Goal: Navigation & Orientation: Find specific page/section

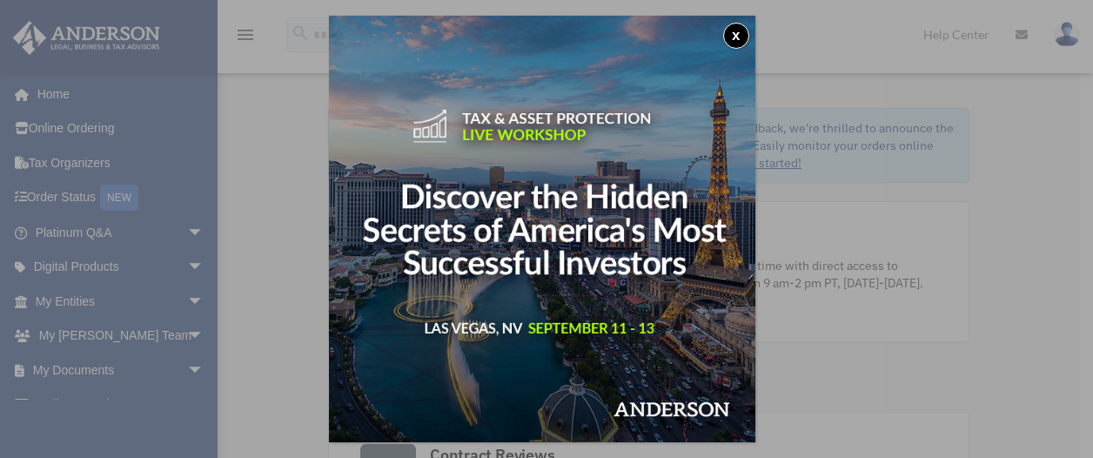
click at [65, 295] on div "x" at bounding box center [546, 229] width 1093 height 458
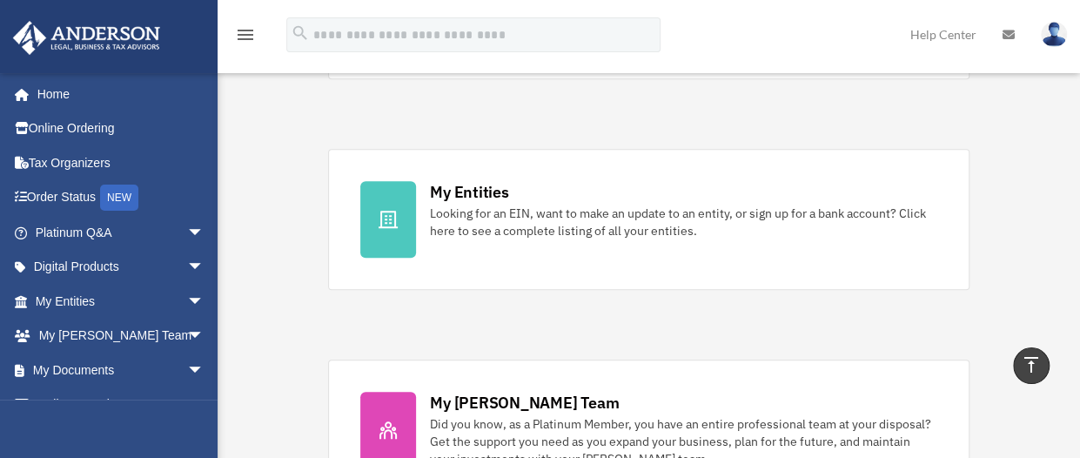
scroll to position [475, 0]
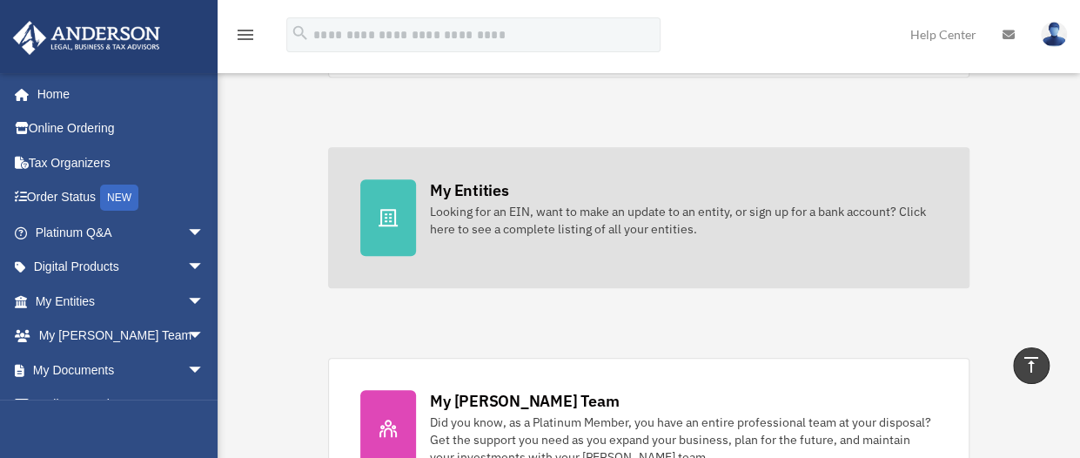
click at [439, 194] on div "My Entities" at bounding box center [469, 190] width 78 height 22
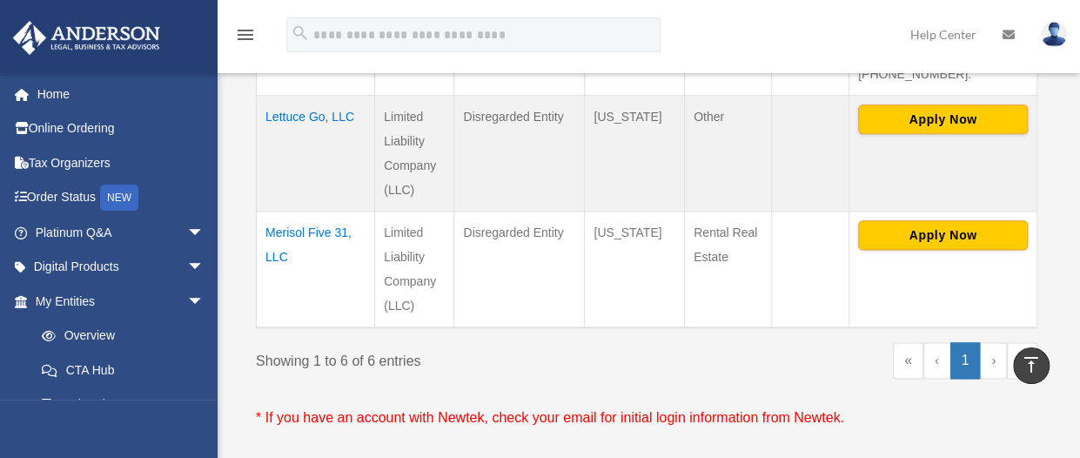
scroll to position [969, 0]
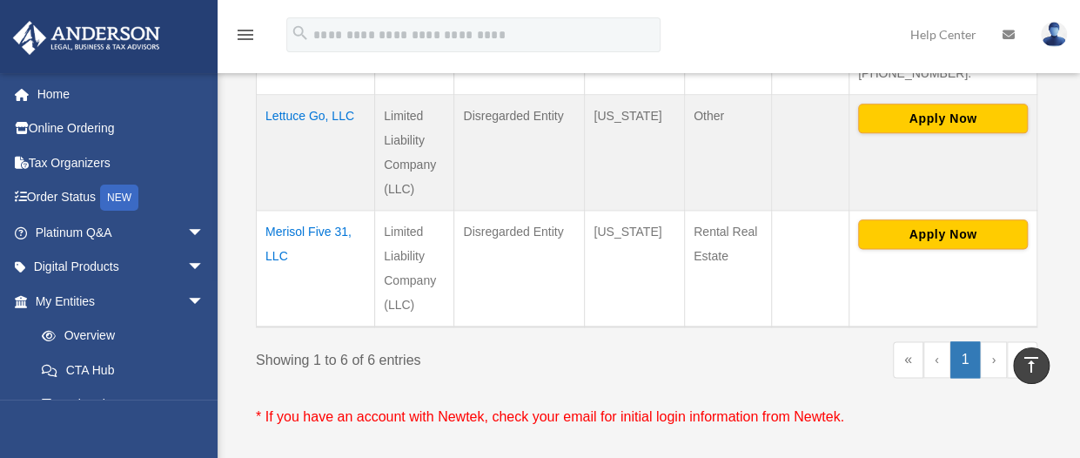
click at [995, 341] on link "›" at bounding box center [993, 359] width 27 height 37
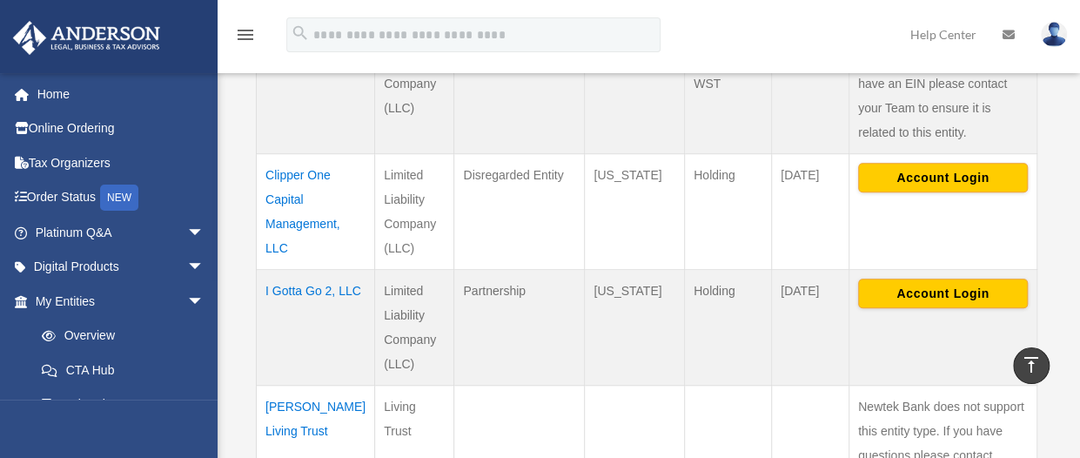
scroll to position [539, 0]
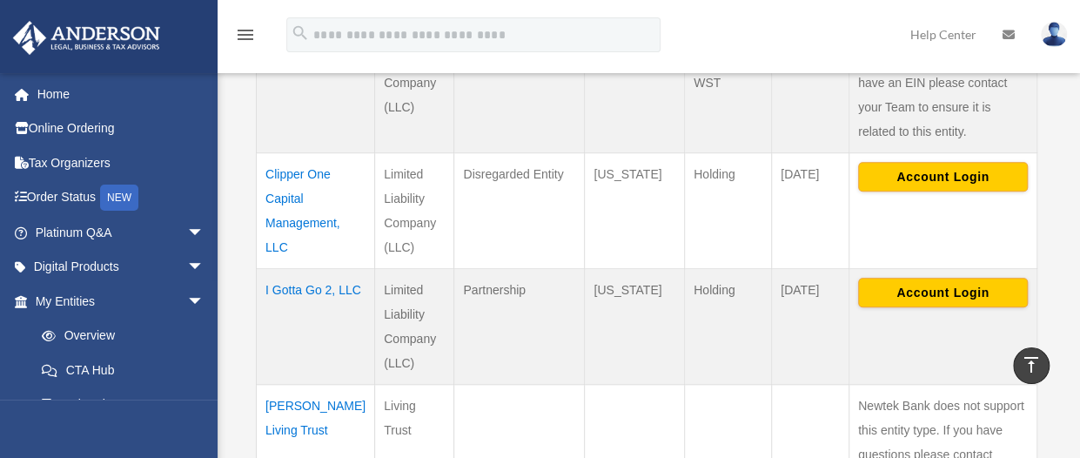
click at [832, 389] on td at bounding box center [810, 454] width 77 height 140
click at [291, 177] on td "Clipper One Capital Management, LLC" at bounding box center [316, 210] width 118 height 116
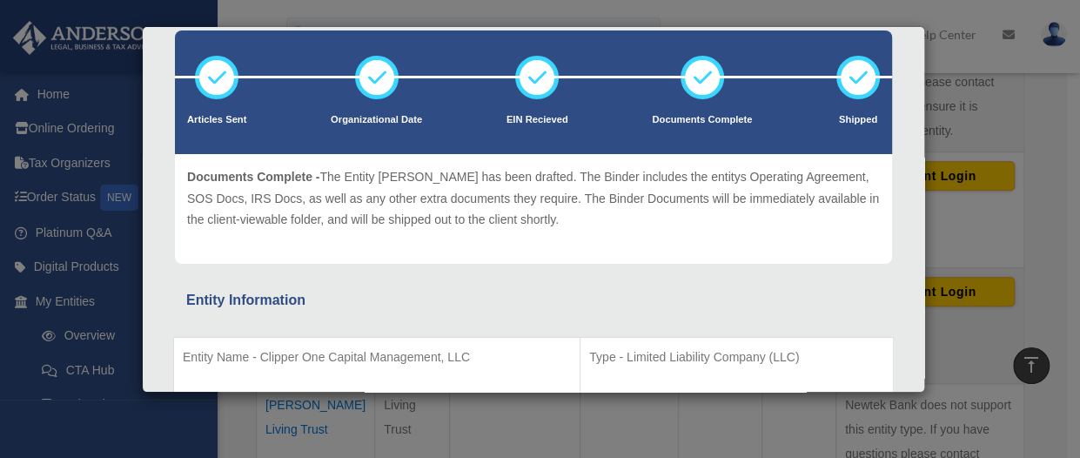
scroll to position [0, 0]
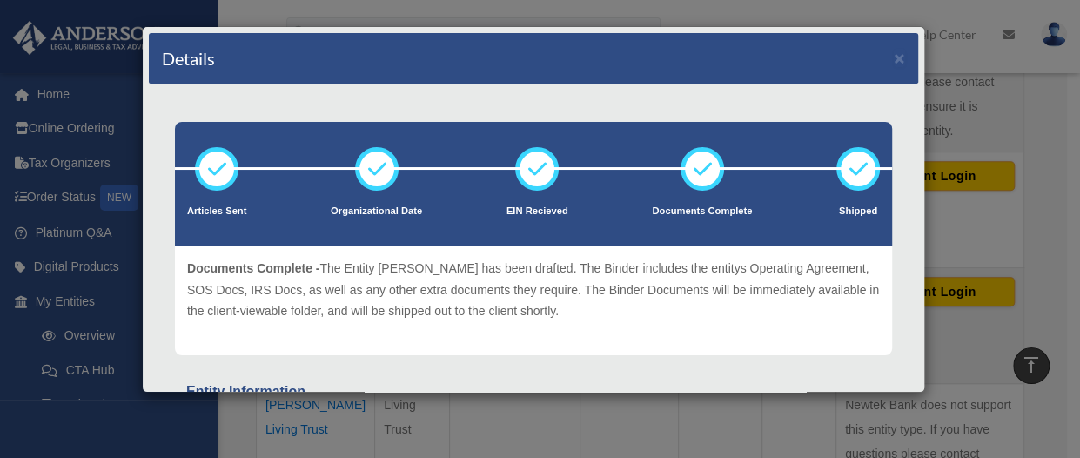
click at [108, 318] on div "Details × Articles Sent Organizational Date" at bounding box center [540, 229] width 1080 height 458
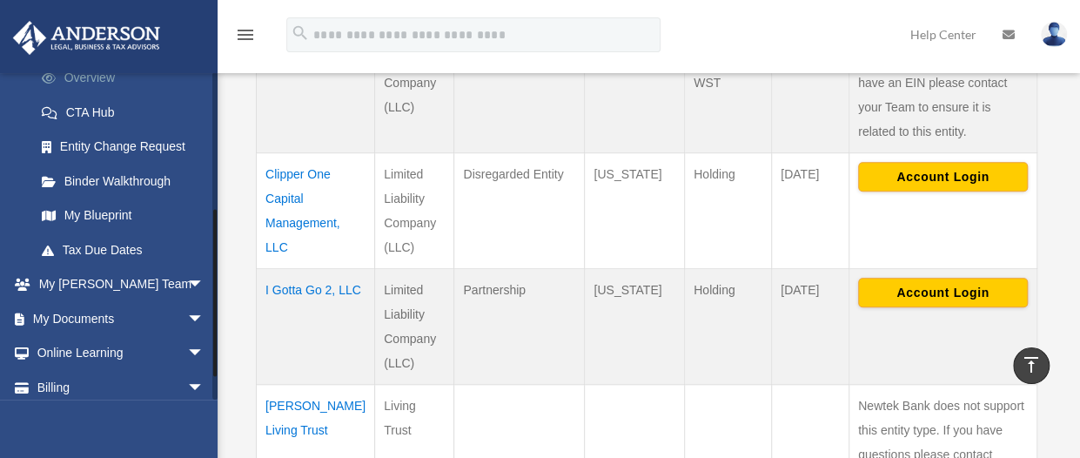
scroll to position [259, 0]
click at [187, 316] on span "arrow_drop_down" at bounding box center [204, 317] width 35 height 36
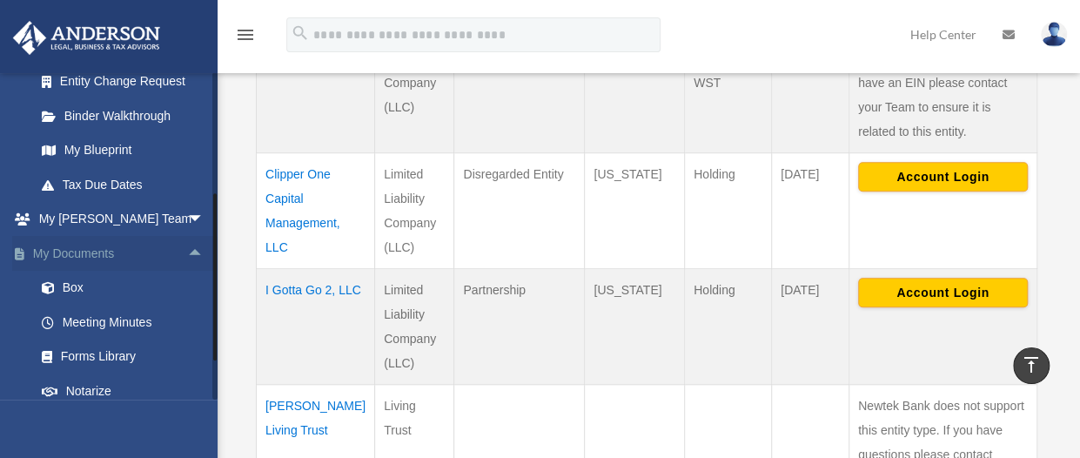
scroll to position [336, 0]
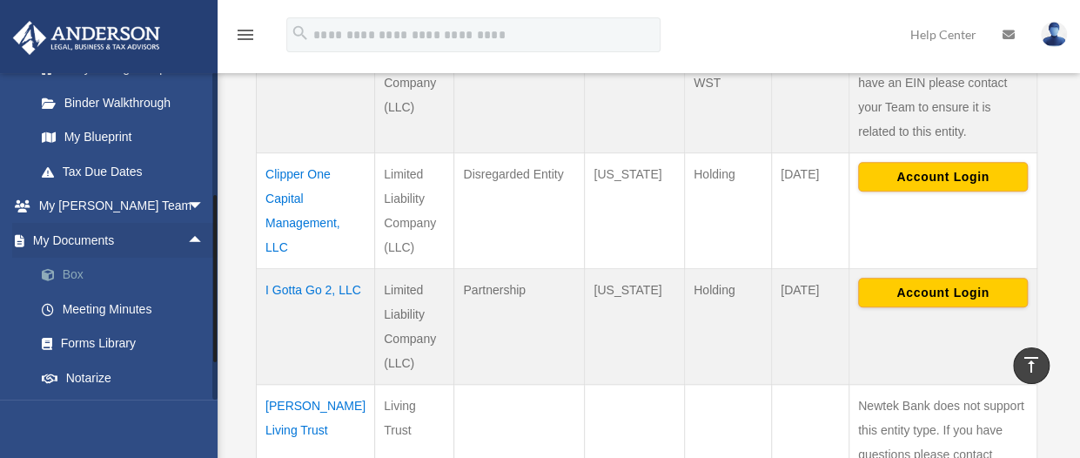
click at [69, 279] on link "Box" at bounding box center [127, 275] width 206 height 35
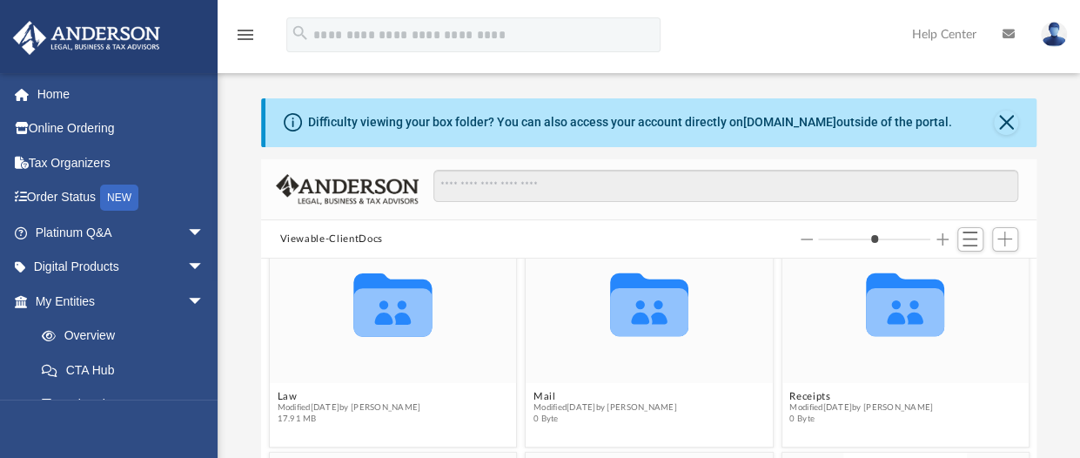
scroll to position [273, 0]
click at [391, 314] on icon "grid" at bounding box center [392, 311] width 78 height 48
click at [306, 408] on span "Modified Wed Aug 6 2025 by Michelle Frank" at bounding box center [349, 406] width 144 height 11
drag, startPoint x: 385, startPoint y: 313, endPoint x: 487, endPoint y: 372, distance: 117.3
click at [487, 372] on div "Collaborated Folder" at bounding box center [392, 302] width 247 height 160
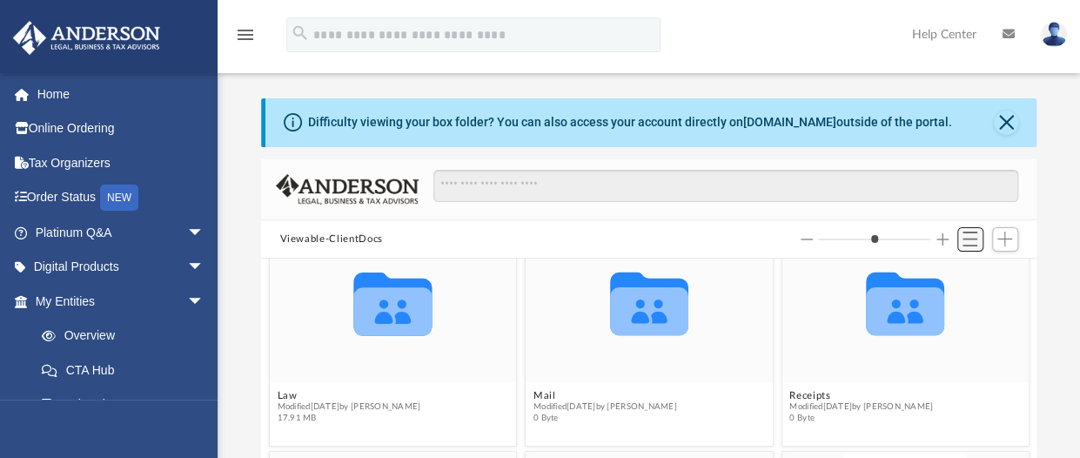
click at [972, 241] on span "Switch to List View" at bounding box center [970, 239] width 15 height 15
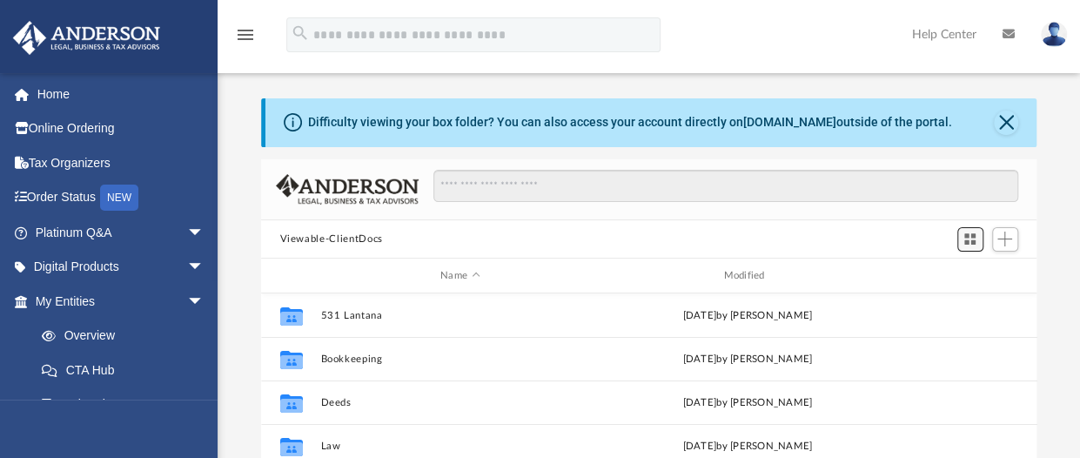
scroll to position [382, 762]
click at [972, 241] on span "Switch to Grid View" at bounding box center [970, 239] width 15 height 15
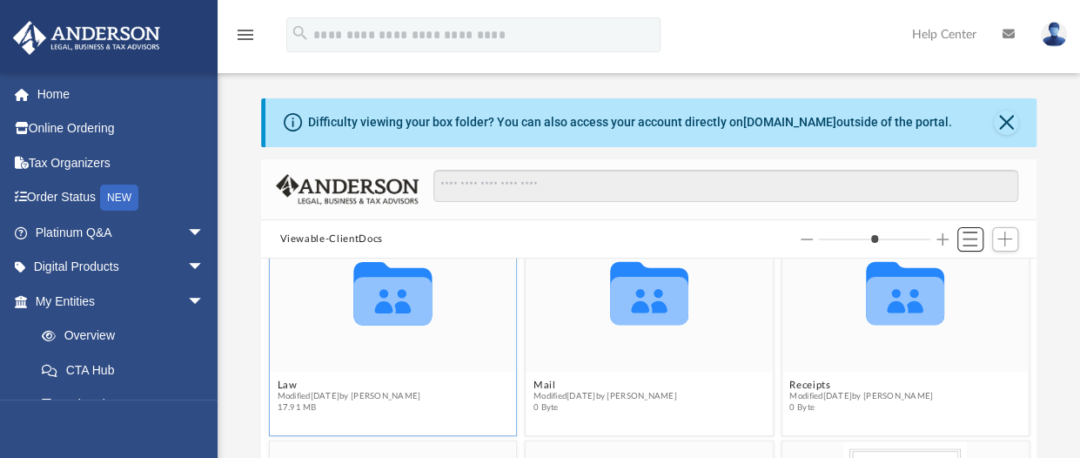
scroll to position [285, 0]
click at [364, 308] on icon "grid" at bounding box center [392, 300] width 78 height 48
click at [942, 236] on button "Increase column size" at bounding box center [943, 239] width 12 height 12
click at [972, 239] on span "Switch to List View" at bounding box center [970, 239] width 15 height 15
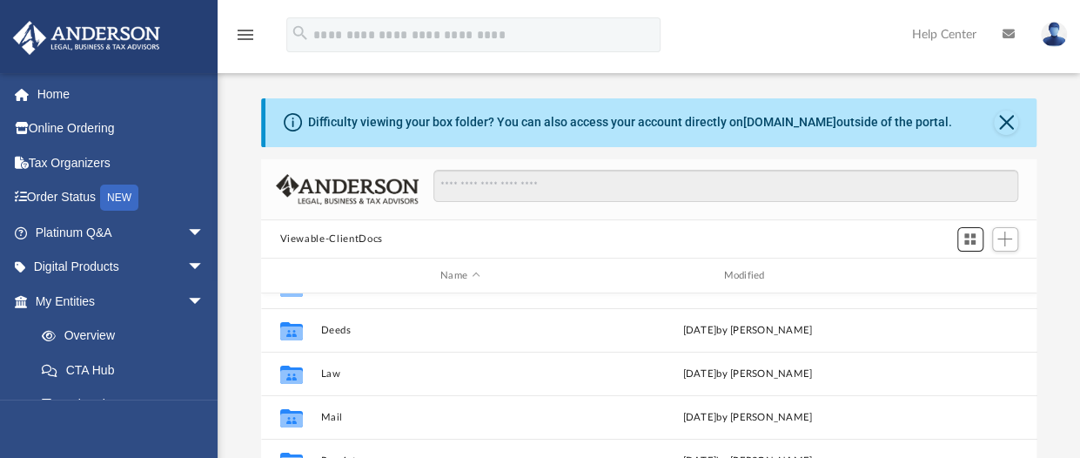
scroll to position [73, 0]
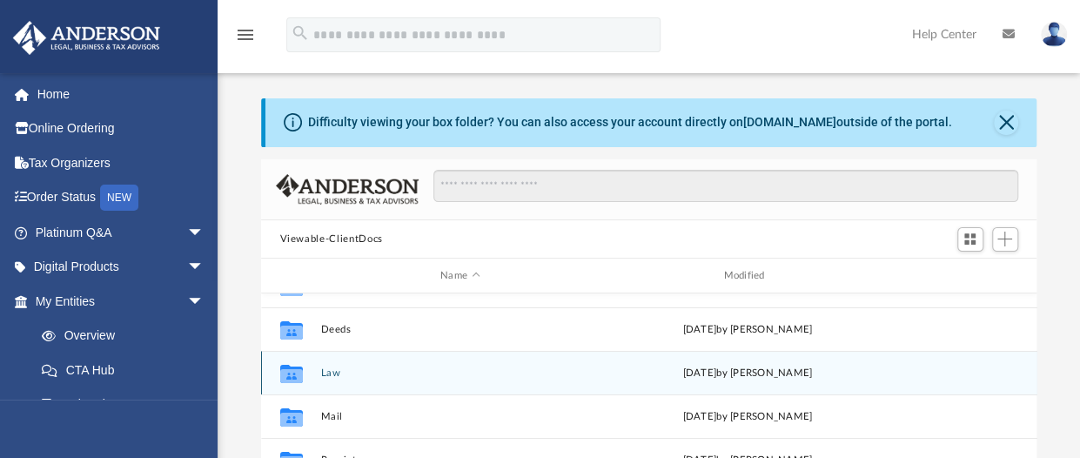
click at [293, 378] on icon "grid" at bounding box center [290, 374] width 23 height 18
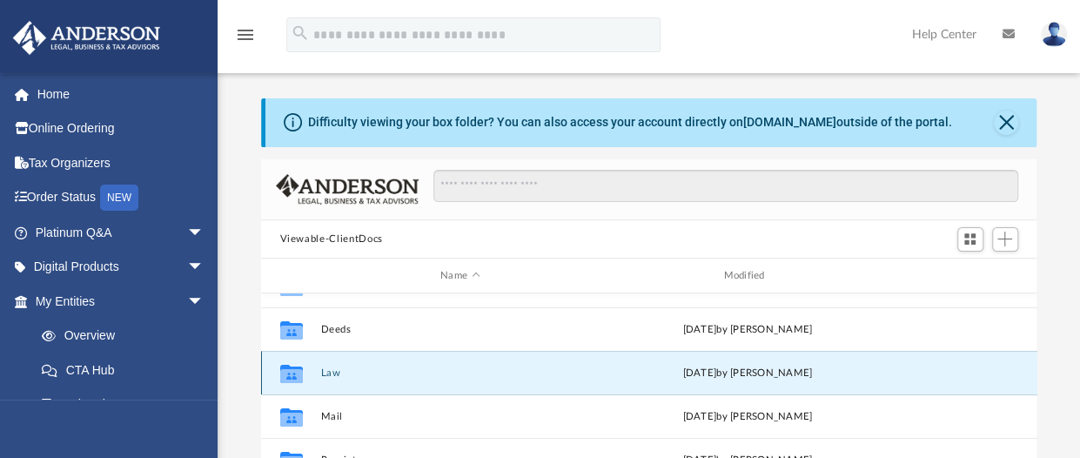
click at [734, 368] on div "Wed Aug 6 2025 by Michelle Frank" at bounding box center [747, 374] width 279 height 16
click at [730, 381] on div "Collaborated Folder Law Wed Aug 6 2025 by Michelle Frank" at bounding box center [649, 373] width 776 height 44
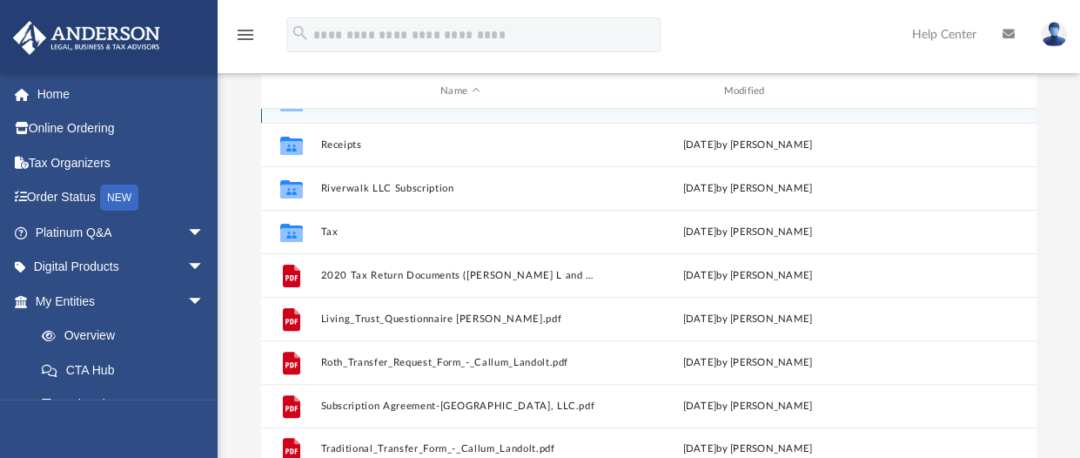
scroll to position [0, 0]
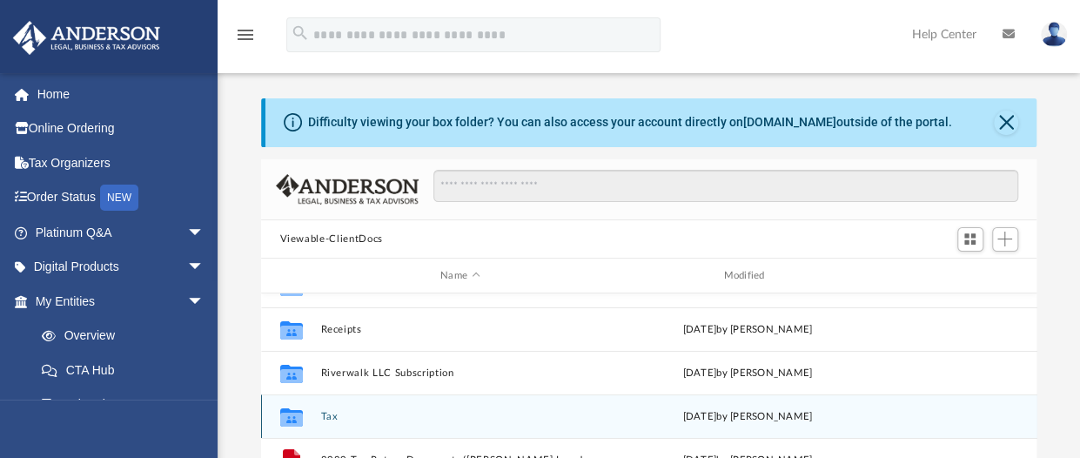
click at [320, 423] on div "Collaborated Folder Tax Mon May 5 2025 by Jay Ramirez" at bounding box center [649, 416] width 776 height 44
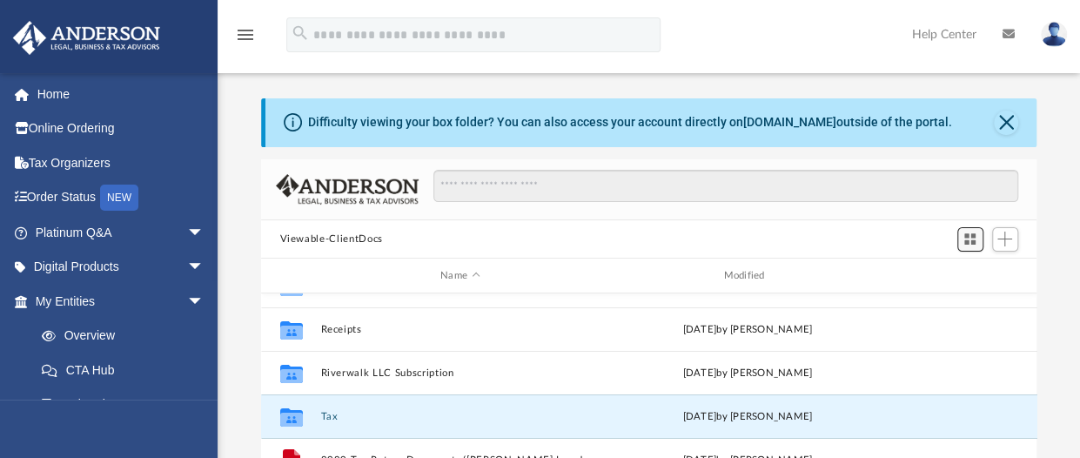
click at [966, 241] on span "Switch to Grid View" at bounding box center [970, 239] width 15 height 15
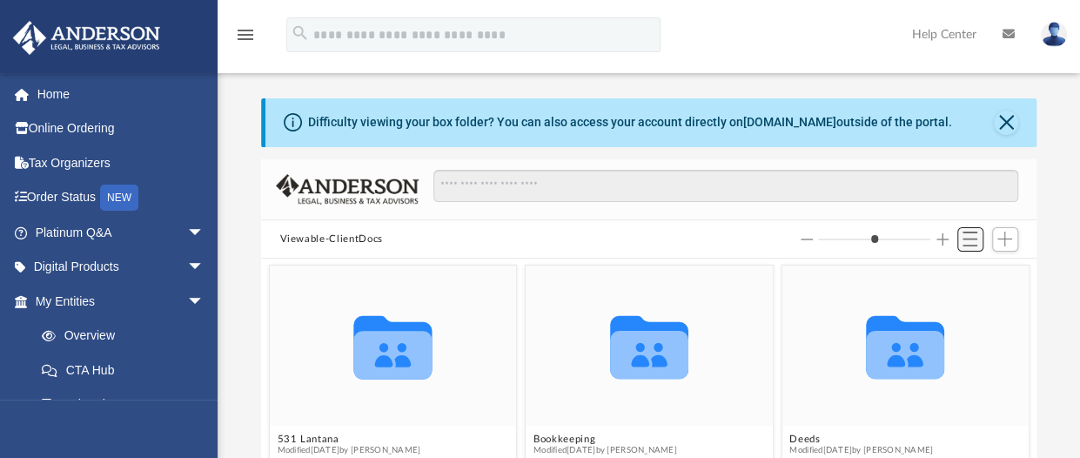
scroll to position [382, 762]
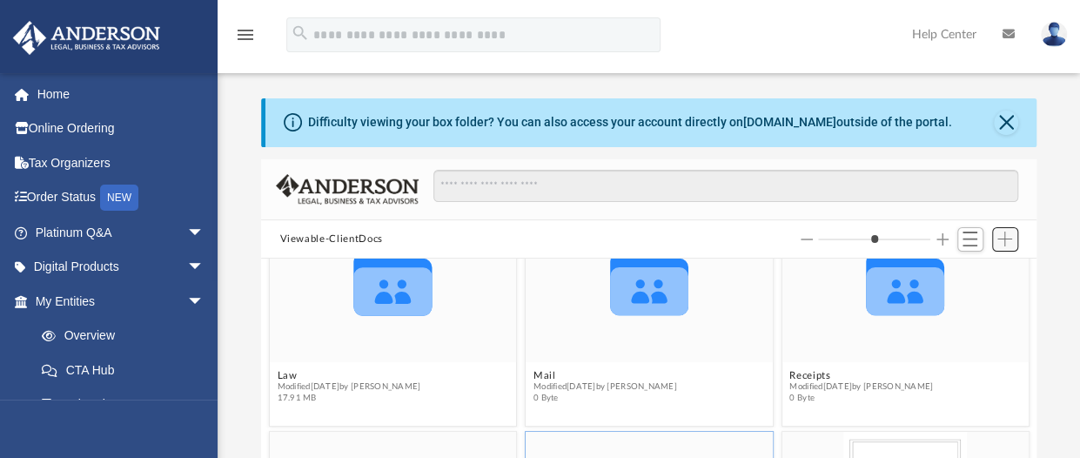
click at [1010, 250] on button "Add" at bounding box center [1005, 239] width 26 height 24
click at [362, 366] on figcaption "Law Modified Wed Aug 6 2025 by Michelle Frank 17.91 MB" at bounding box center [392, 387] width 247 height 46
click at [375, 288] on icon "grid" at bounding box center [392, 291] width 78 height 48
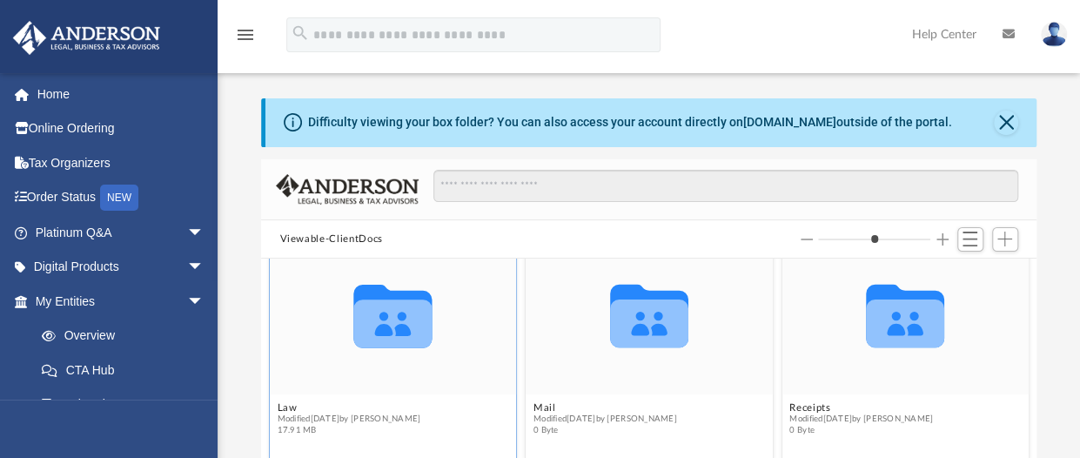
scroll to position [260, 0]
click at [368, 335] on icon "grid" at bounding box center [392, 324] width 78 height 48
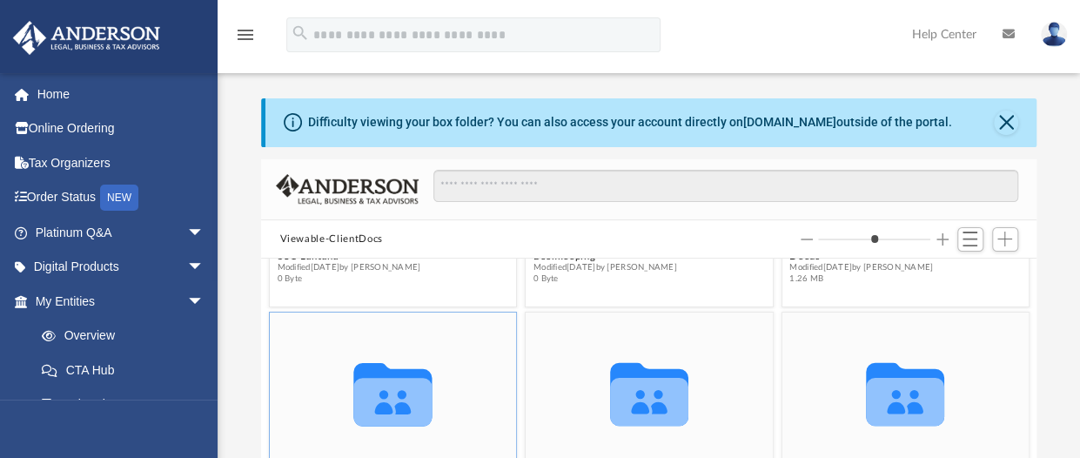
scroll to position [184, 0]
click at [374, 412] on icon "grid" at bounding box center [392, 401] width 78 height 48
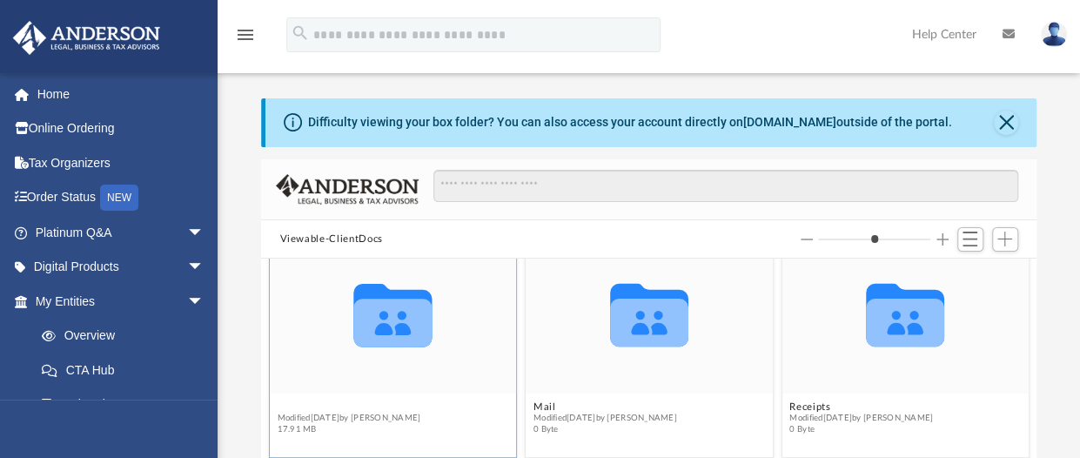
scroll to position [230, 0]
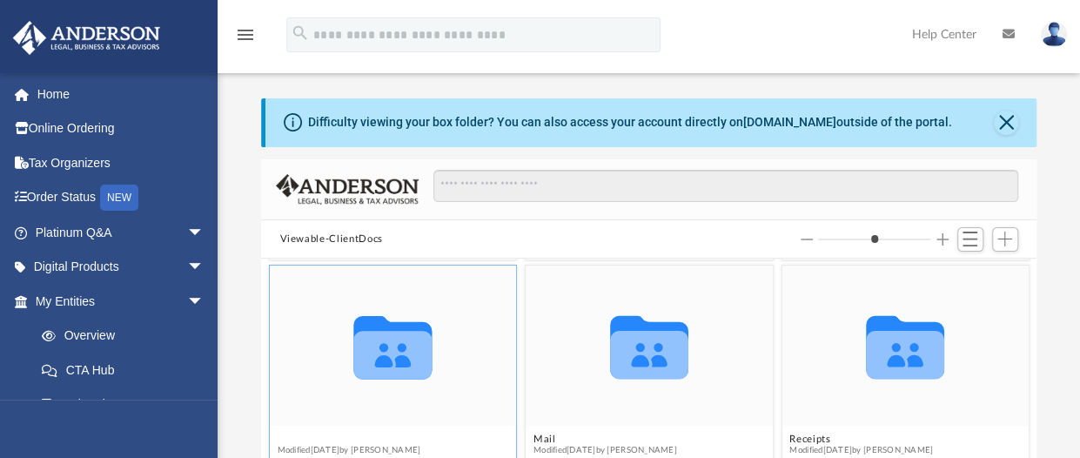
click at [362, 409] on figure "Collaborated Folder Law Modified Wed Aug 6 2025 by Michelle Frank 17.91 MB" at bounding box center [392, 369] width 247 height 209
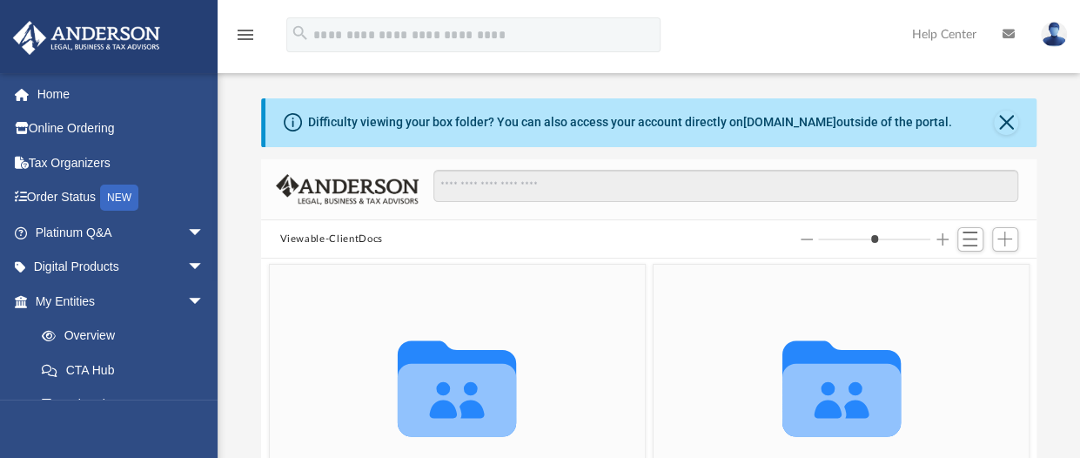
scroll to position [227, 0]
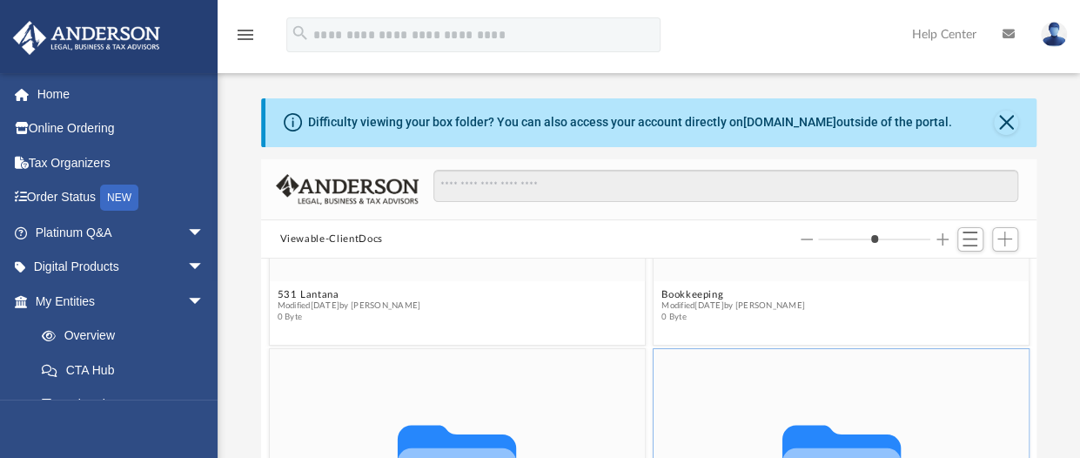
drag, startPoint x: 822, startPoint y: 235, endPoint x: 884, endPoint y: 244, distance: 63.3
type input "*"
click at [884, 244] on input "Column size" at bounding box center [874, 239] width 112 height 12
click at [540, 192] on input "Search files and folders" at bounding box center [725, 186] width 584 height 33
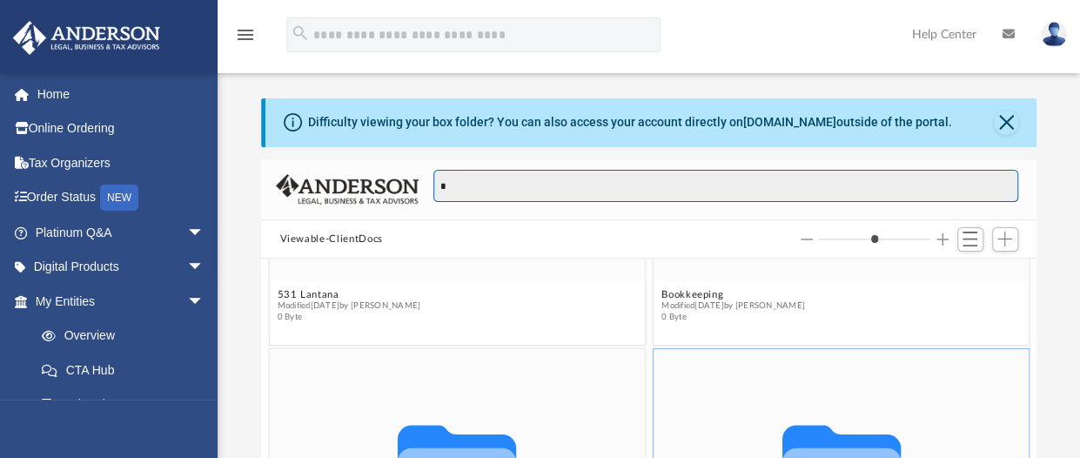
scroll to position [0, 0]
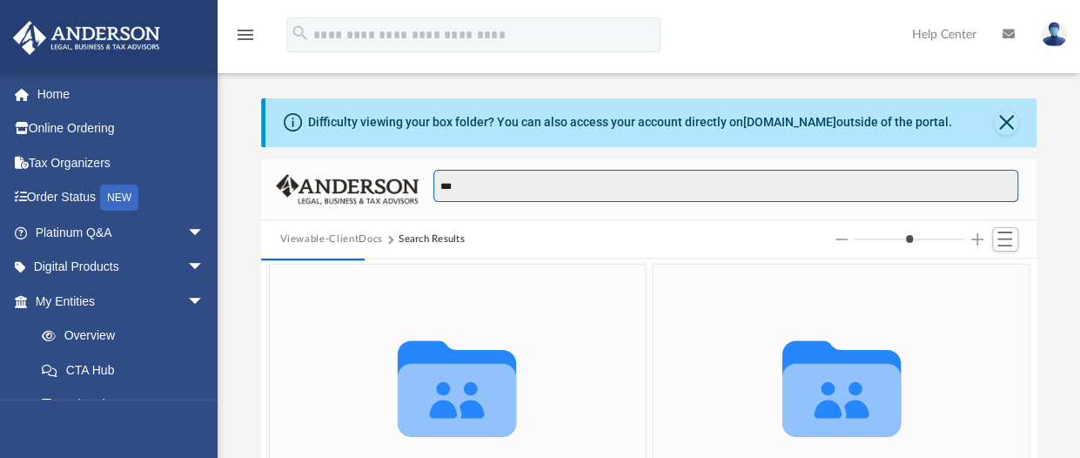
type input "***"
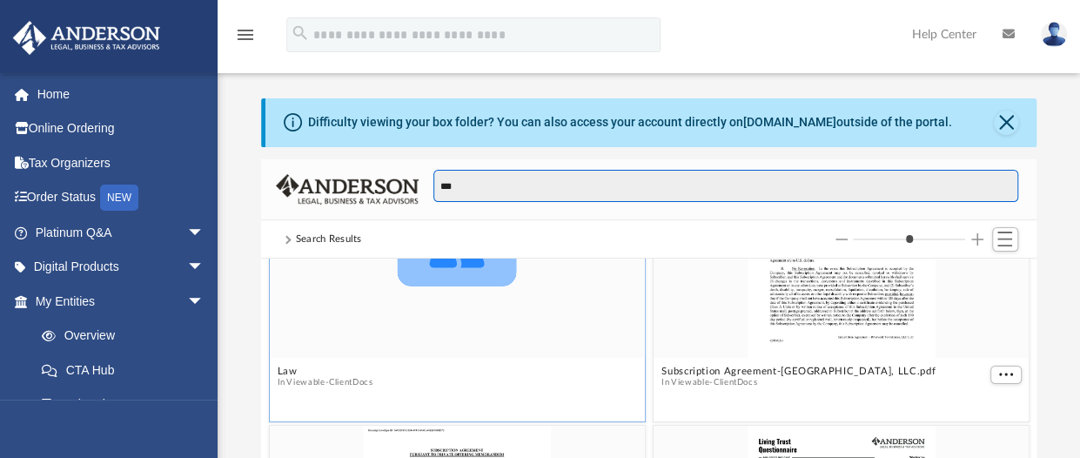
scroll to position [150, 0]
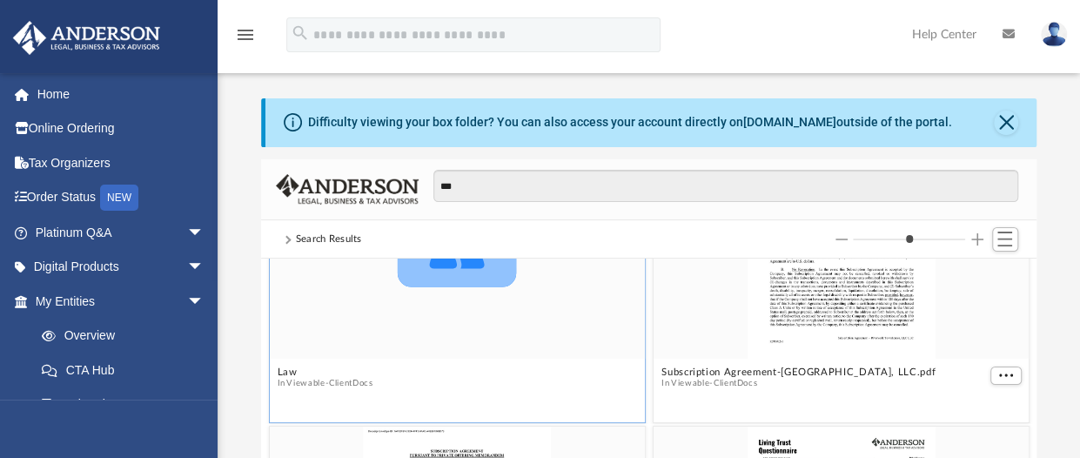
click at [364, 386] on button "Viewable-ClientDocs" at bounding box center [329, 383] width 86 height 11
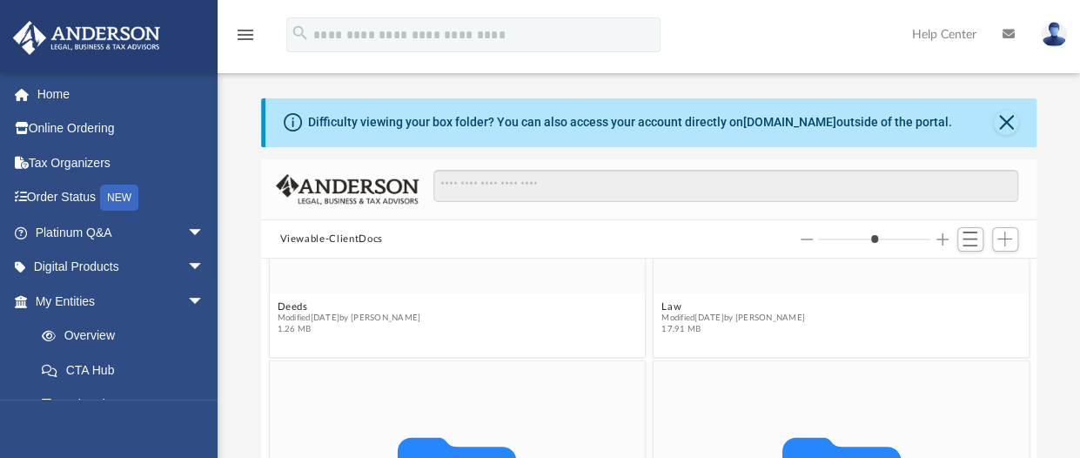
scroll to position [531, 0]
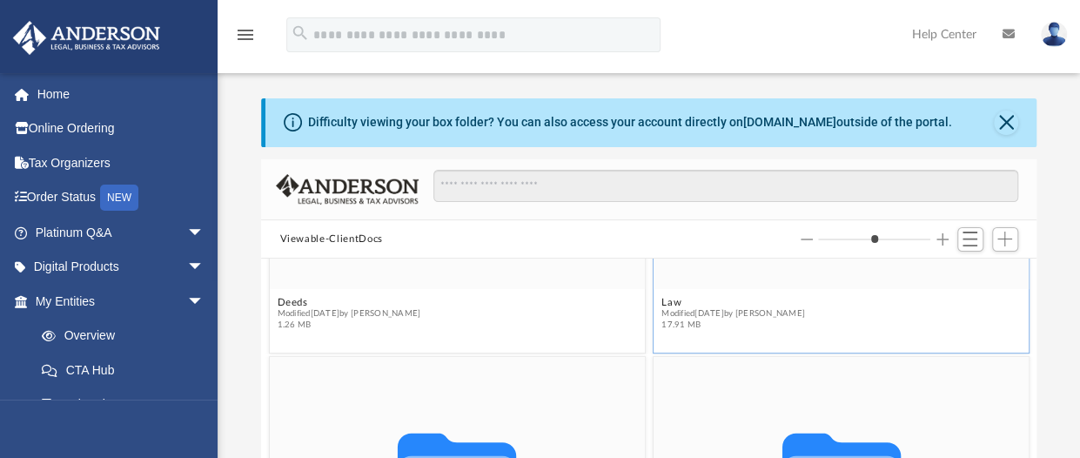
click at [756, 312] on span "Modified Wed Aug 6 2025 by Michelle Frank" at bounding box center [733, 313] width 144 height 11
click at [974, 242] on span "Switch to List View" at bounding box center [970, 239] width 15 height 15
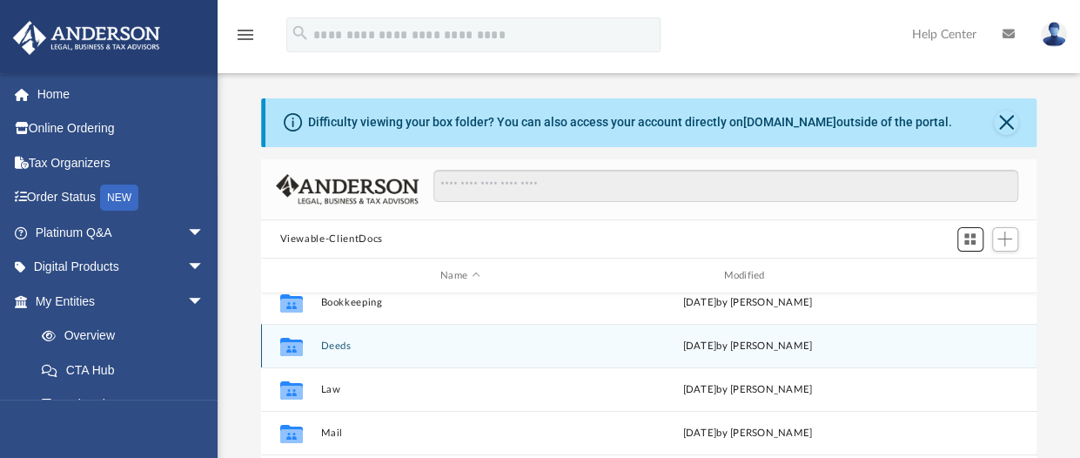
scroll to position [57, 0]
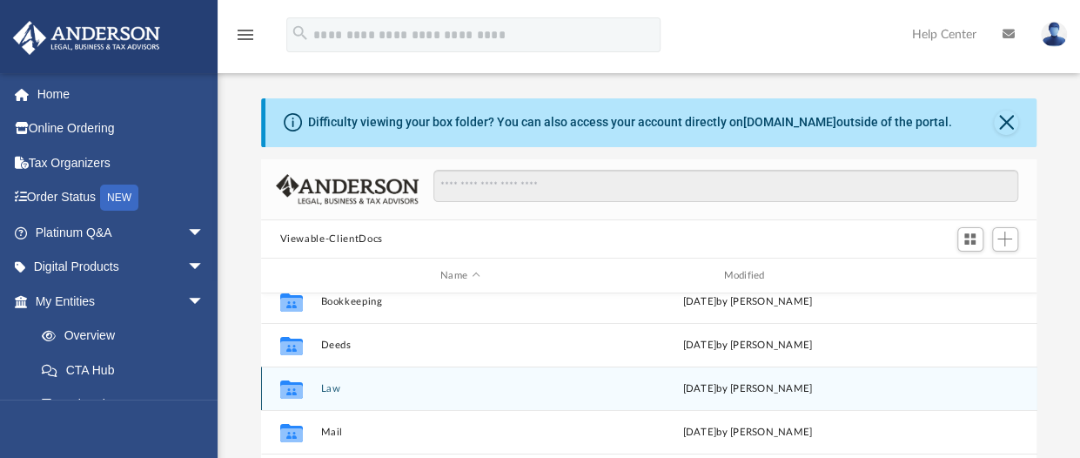
click at [294, 391] on icon "grid" at bounding box center [290, 389] width 23 height 18
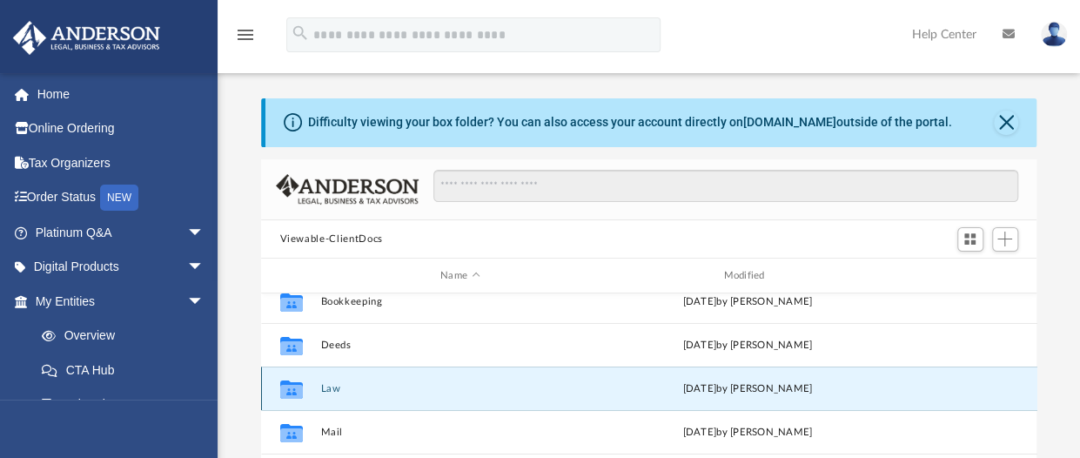
click at [326, 391] on button "Law" at bounding box center [459, 388] width 279 height 11
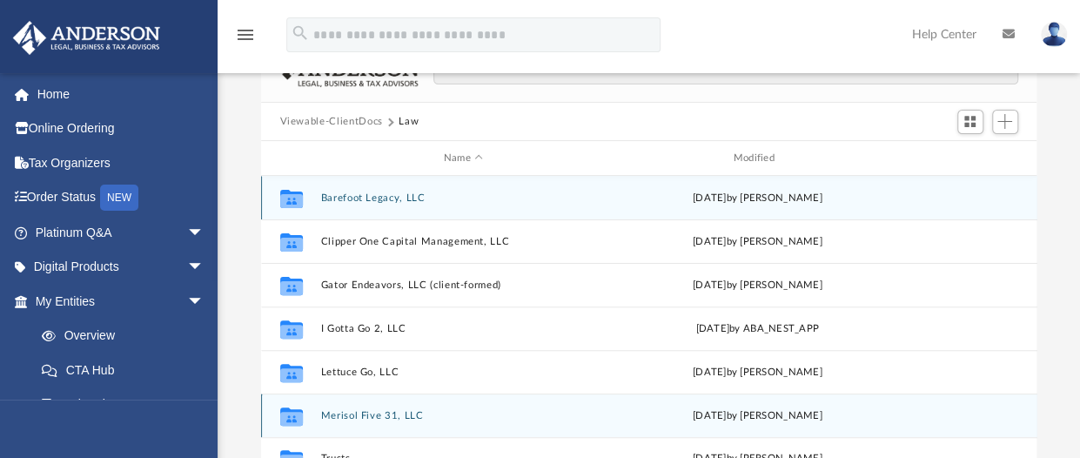
scroll to position [118, 0]
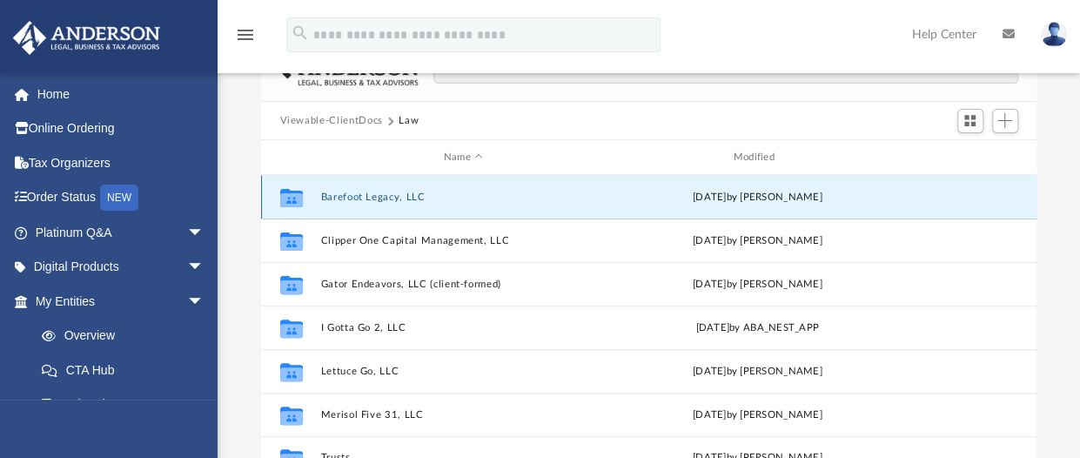
click at [350, 195] on button "Barefoot Legacy, LLC" at bounding box center [463, 196] width 286 height 11
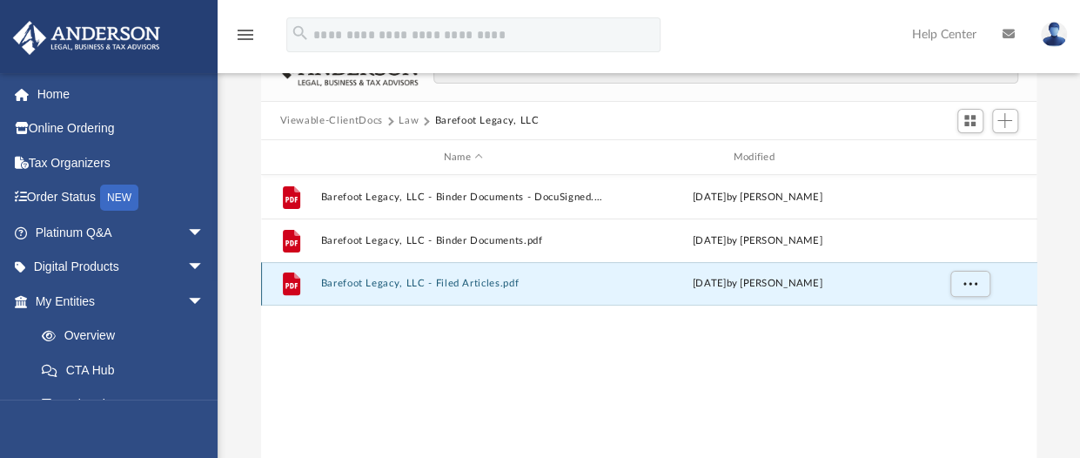
click at [409, 279] on button "Barefoot Legacy, LLC - Filed Articles.pdf" at bounding box center [463, 284] width 286 height 11
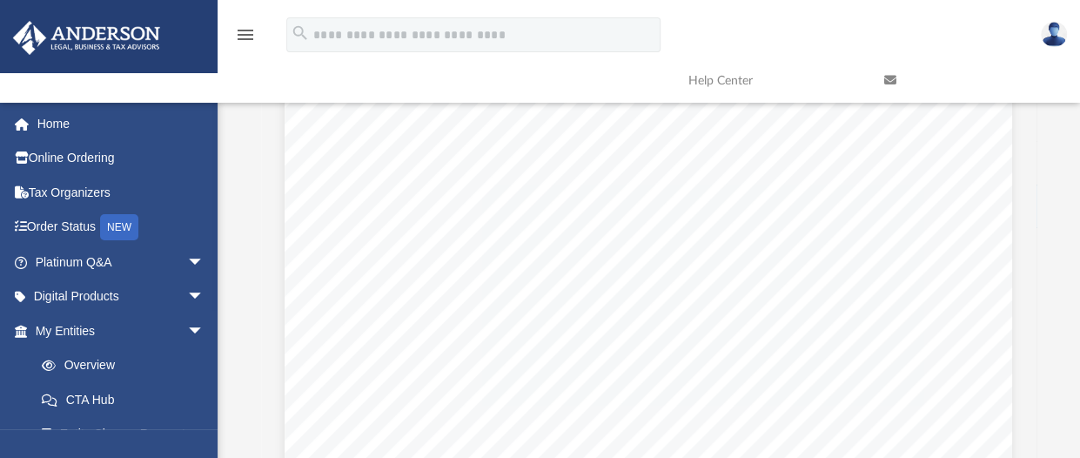
scroll to position [0, 0]
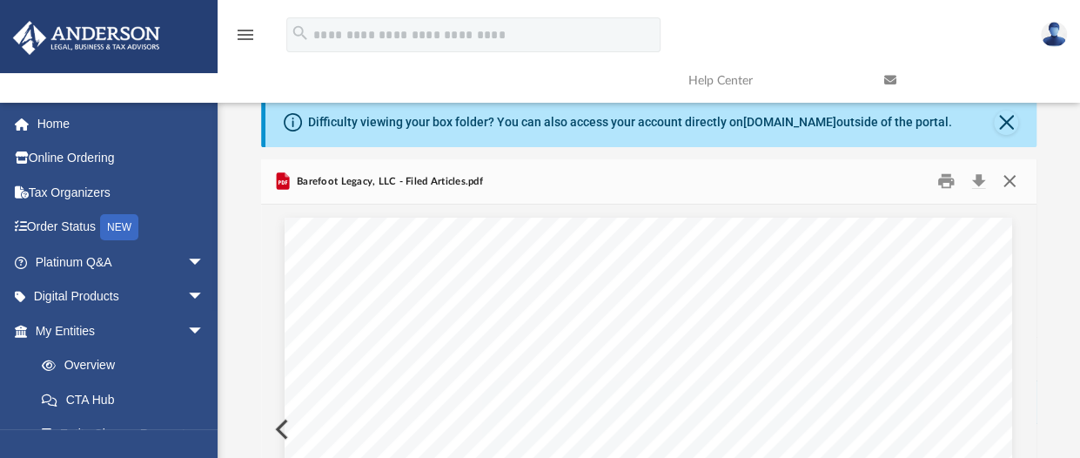
click at [1012, 180] on button "Close" at bounding box center [1009, 181] width 31 height 27
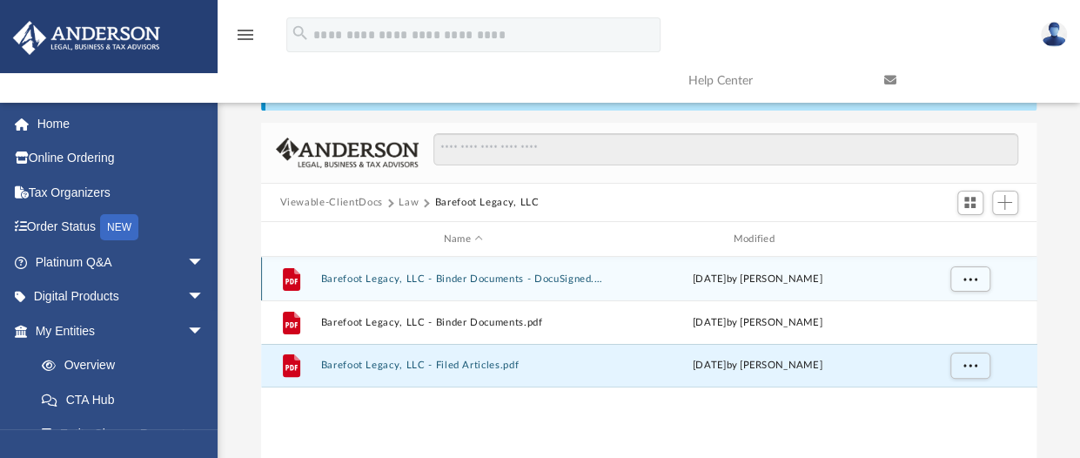
scroll to position [38, 0]
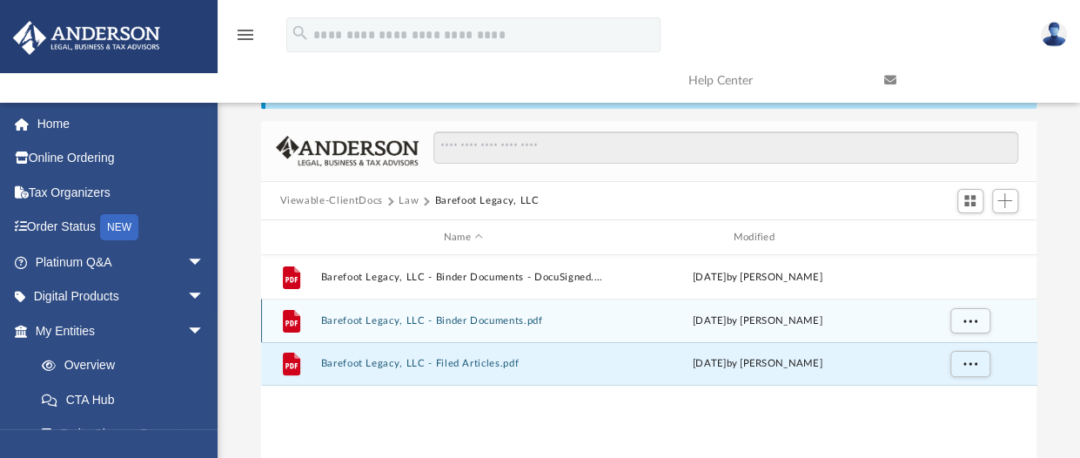
click at [319, 319] on div "File Barefoot Legacy, LLC - Binder Documents.pdf Tue Jun 17 2025 by Morgan Wink…" at bounding box center [649, 321] width 776 height 44
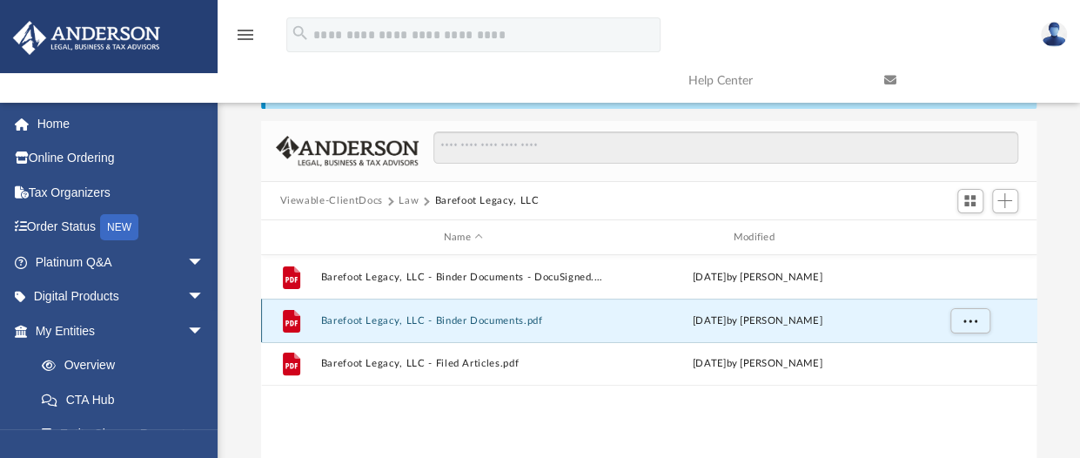
click at [292, 323] on icon "grid" at bounding box center [291, 322] width 12 height 5
drag, startPoint x: 292, startPoint y: 323, endPoint x: 295, endPoint y: 332, distance: 9.1
click at [295, 332] on g "grid" at bounding box center [290, 321] width 17 height 23
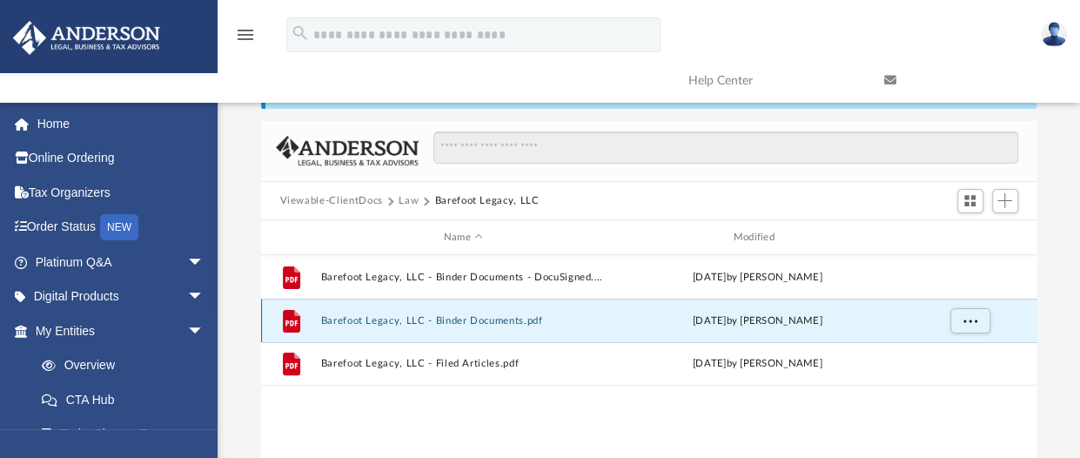
click at [294, 323] on icon "grid" at bounding box center [291, 322] width 12 height 5
click at [975, 324] on span "More options" at bounding box center [970, 321] width 14 height 10
click at [848, 321] on div "Tue Jun 17 2025 by Morgan Winkler" at bounding box center [757, 321] width 286 height 16
click at [971, 321] on span "More options" at bounding box center [970, 321] width 14 height 10
click at [337, 318] on button "Barefoot Legacy, LLC - Binder Documents.pdf" at bounding box center [463, 320] width 286 height 11
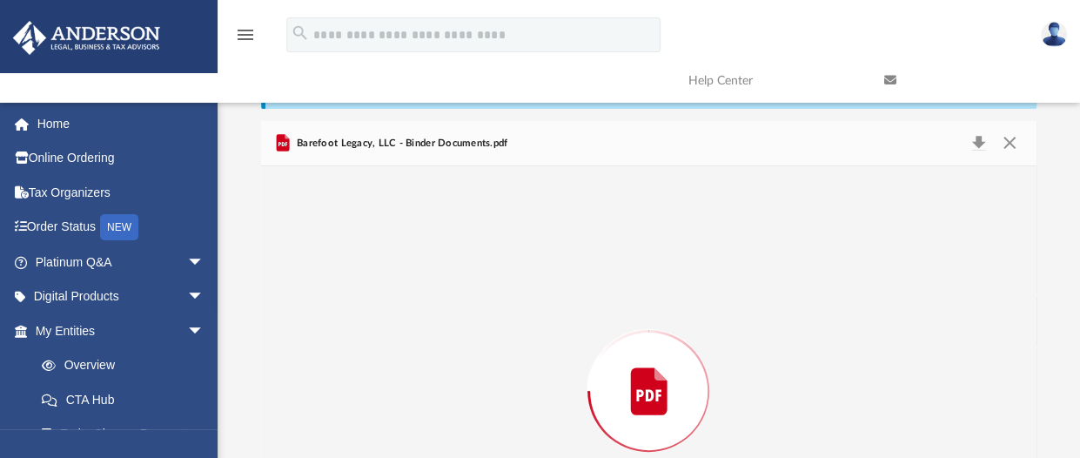
scroll to position [158, 0]
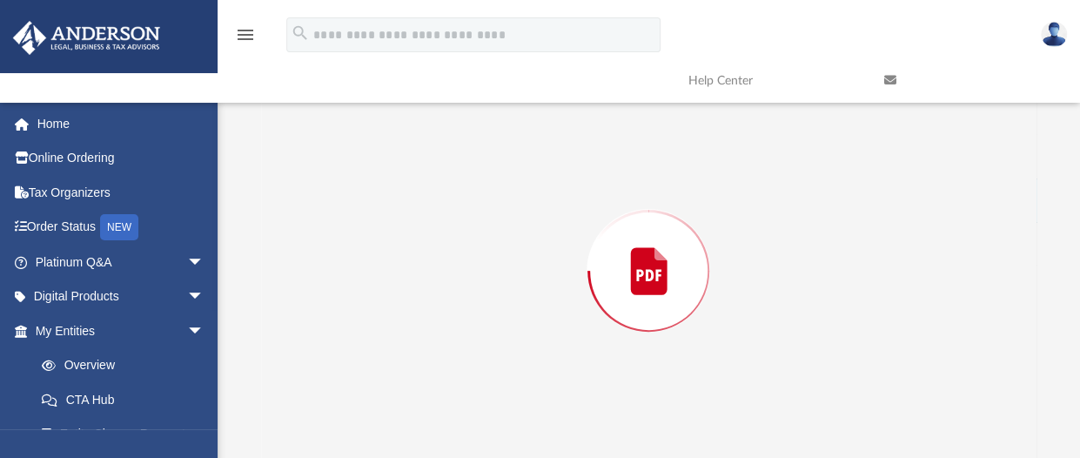
click at [337, 318] on div "Preview" at bounding box center [649, 270] width 776 height 449
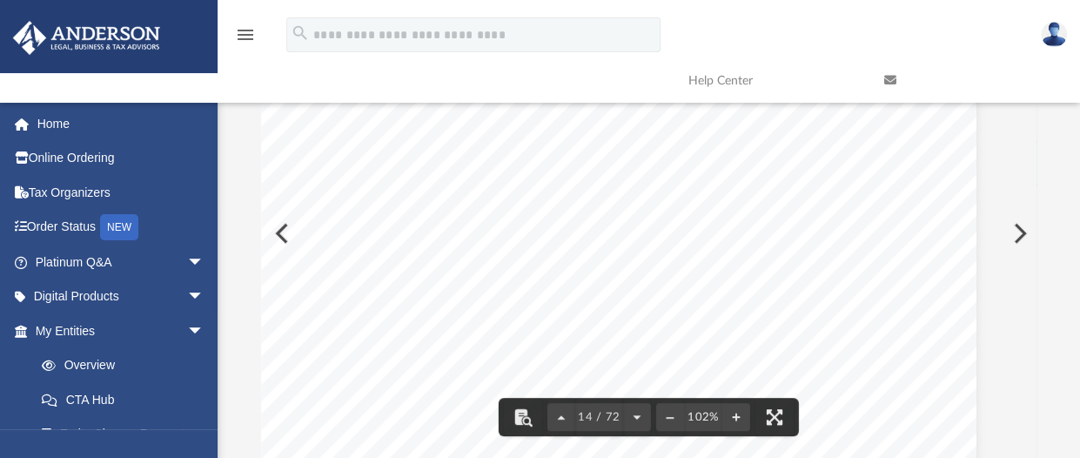
scroll to position [12697, 36]
drag, startPoint x: 604, startPoint y: 246, endPoint x: 729, endPoint y: 272, distance: 128.0
click at [729, 272] on div "Operating Agreement of Barefoot Legacy, LLC Page 2 of 43 Section 1.06 Company’s…" at bounding box center [613, 377] width 728 height 942
